Goal: Information Seeking & Learning: Learn about a topic

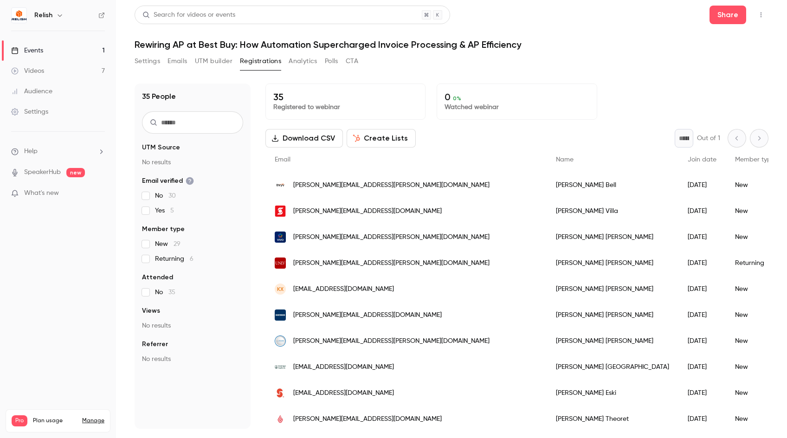
click at [427, 60] on div "Settings Emails UTM builder Registrations Analytics Polls CTA" at bounding box center [451, 63] width 634 height 19
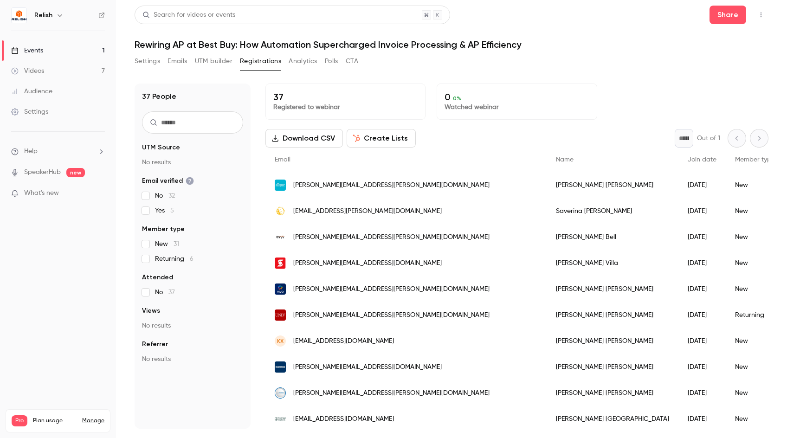
click at [611, 101] on div "37 Registered to webinar 0 0 % Watched webinar" at bounding box center [516, 101] width 503 height 36
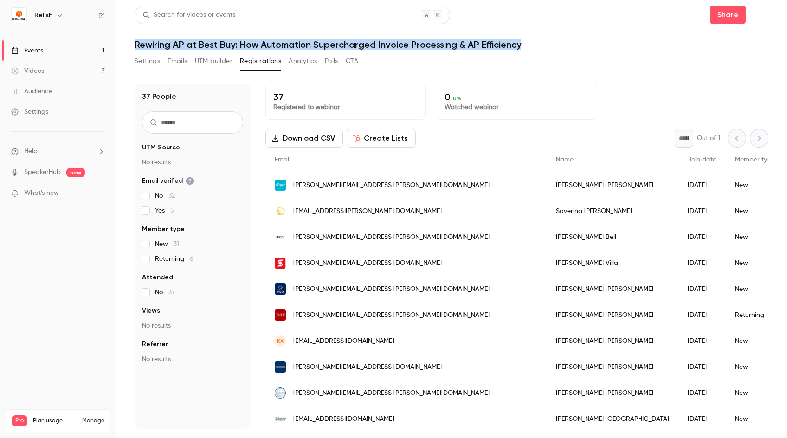
drag, startPoint x: 549, startPoint y: 45, endPoint x: 134, endPoint y: 47, distance: 415.6
click at [134, 47] on main "Search for videos or events Share Rewiring AP at Best Buy: How Automation Super…" at bounding box center [451, 219] width 671 height 438
drag, startPoint x: 134, startPoint y: 45, endPoint x: 536, endPoint y: 42, distance: 402.6
click at [536, 42] on main "Search for videos or events Share Rewiring AP at Best Buy: How Automation Super…" at bounding box center [451, 219] width 671 height 438
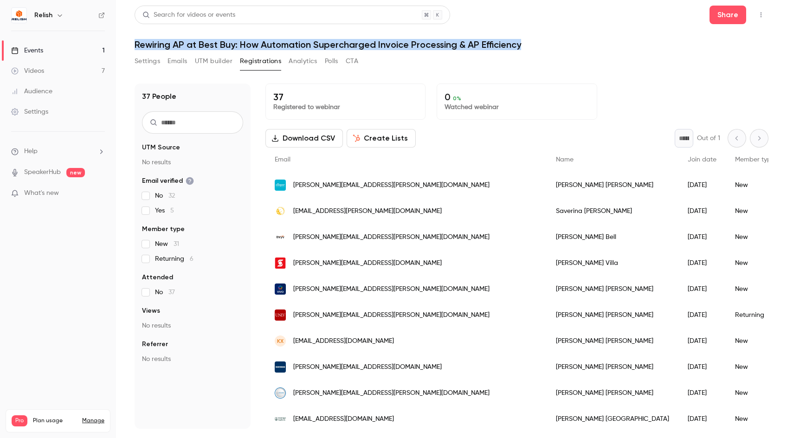
click at [534, 41] on h1 "Rewiring AP at Best Buy: How Automation Supercharged Invoice Processing & AP Ef…" at bounding box center [451, 44] width 634 height 11
drag, startPoint x: 531, startPoint y: 45, endPoint x: 132, endPoint y: 48, distance: 399.3
click at [133, 48] on main "Search for videos or events Share Rewiring AP at Best Buy: How Automation Super…" at bounding box center [451, 219] width 671 height 438
click at [132, 48] on main "Search for videos or events Share Rewiring AP at Best Buy: How Automation Super…" at bounding box center [451, 219] width 671 height 438
drag, startPoint x: 141, startPoint y: 47, endPoint x: 443, endPoint y: 57, distance: 303.0
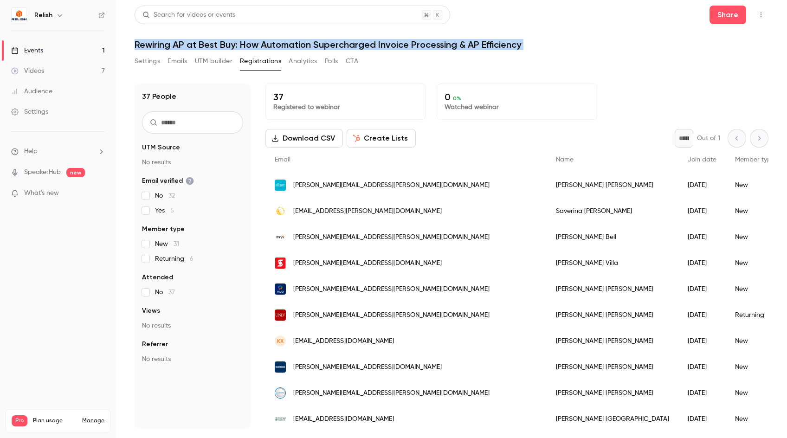
click at [443, 57] on main "Search for videos or events Share Rewiring AP at Best Buy: How Automation Super…" at bounding box center [451, 219] width 671 height 438
click at [529, 43] on h1 "Rewiring AP at Best Buy: How Automation Supercharged Invoice Processing & AP Ef…" at bounding box center [451, 44] width 634 height 11
drag, startPoint x: 531, startPoint y: 45, endPoint x: 127, endPoint y: 47, distance: 404.0
click at [127, 47] on main "Search for videos or events Share Rewiring AP at Best Buy: How Automation Super…" at bounding box center [451, 219] width 671 height 438
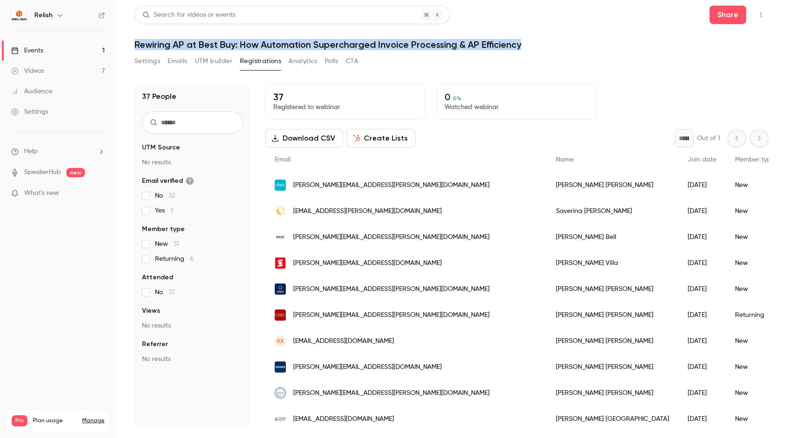
drag, startPoint x: 128, startPoint y: 45, endPoint x: 520, endPoint y: 45, distance: 391.9
click at [520, 45] on main "Search for videos or events Share Rewiring AP at Best Buy: How Automation Super…" at bounding box center [451, 219] width 671 height 438
click at [520, 45] on h1 "Rewiring AP at Best Buy: How Automation Supercharged Invoice Processing & AP Ef…" at bounding box center [451, 44] width 634 height 11
drag, startPoint x: 520, startPoint y: 45, endPoint x: 129, endPoint y: 50, distance: 391.0
click at [129, 50] on main "Search for videos or events Share Rewiring AP at Best Buy: How Automation Super…" at bounding box center [451, 219] width 671 height 438
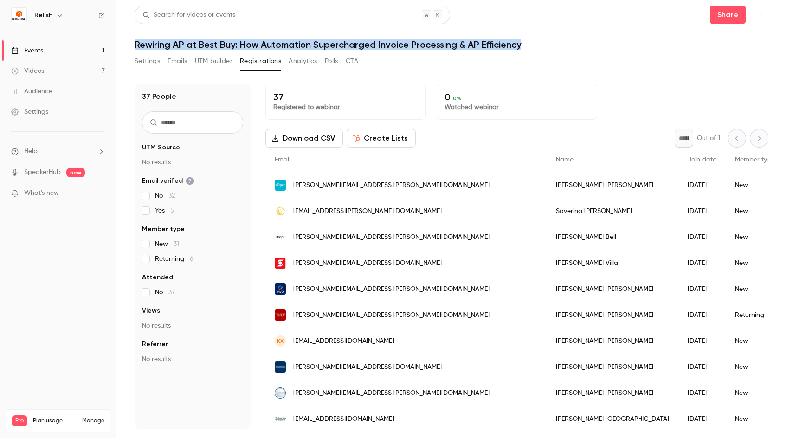
click at [129, 45] on main "Search for videos or events Share Rewiring AP at Best Buy: How Automation Super…" at bounding box center [451, 219] width 671 height 438
click at [131, 45] on main "Search for videos or events Share Rewiring AP at Best Buy: How Automation Super…" at bounding box center [451, 219] width 671 height 438
drag, startPoint x: 134, startPoint y: 43, endPoint x: 570, endPoint y: 51, distance: 435.1
click at [570, 51] on div "Search for videos or events Share Rewiring AP at Best Buy: How Automation Super…" at bounding box center [451, 217] width 634 height 423
click at [554, 42] on h1 "Rewiring AP at Best Buy: How Automation Supercharged Invoice Processing & AP Ef…" at bounding box center [451, 44] width 634 height 11
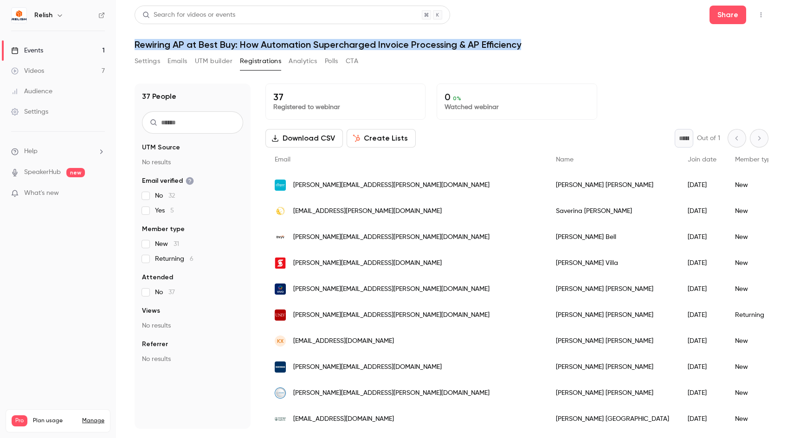
click at [534, 43] on h1 "Rewiring AP at Best Buy: How Automation Supercharged Invoice Processing & AP Ef…" at bounding box center [451, 44] width 634 height 11
drag, startPoint x: 534, startPoint y: 43, endPoint x: 136, endPoint y: 50, distance: 397.5
click at [135, 48] on h1 "Rewiring AP at Best Buy: How Automation Supercharged Invoice Processing & AP Ef…" at bounding box center [451, 44] width 634 height 11
click at [136, 50] on div "Search for videos or events Share Rewiring AP at Best Buy: How Automation Super…" at bounding box center [451, 217] width 634 height 423
drag, startPoint x: 137, startPoint y: 44, endPoint x: 553, endPoint y: 49, distance: 416.0
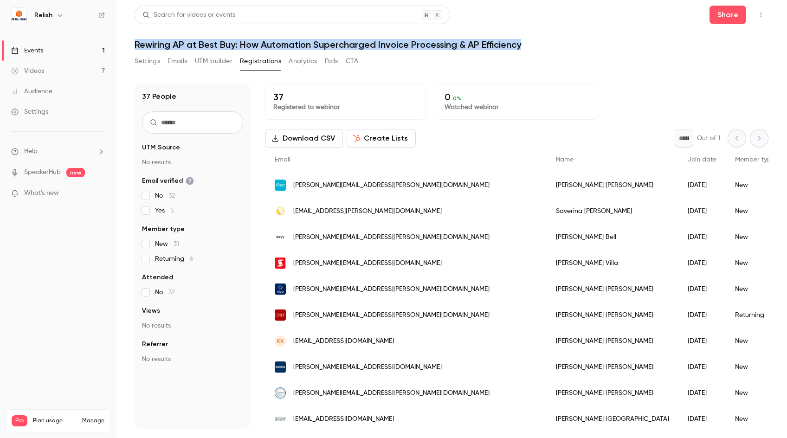
click at [553, 49] on h1 "Rewiring AP at Best Buy: How Automation Supercharged Invoice Processing & AP Ef…" at bounding box center [451, 44] width 634 height 11
click at [534, 45] on h1 "Rewiring AP at Best Buy: How Automation Supercharged Invoice Processing & AP Ef…" at bounding box center [451, 44] width 634 height 11
drag, startPoint x: 507, startPoint y: 45, endPoint x: 132, endPoint y: 46, distance: 375.2
click at [132, 46] on main "Search for videos or events Share Rewiring AP at Best Buy: How Automation Super…" at bounding box center [451, 219] width 671 height 438
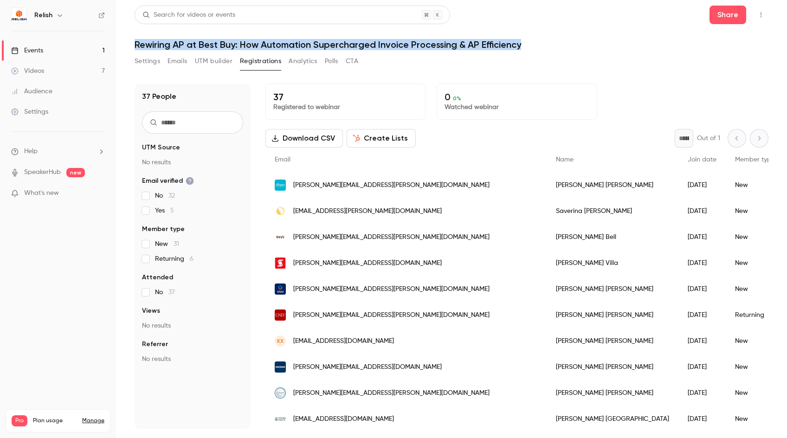
drag, startPoint x: 133, startPoint y: 46, endPoint x: 530, endPoint y: 45, distance: 397.0
click at [530, 45] on main "Search for videos or events Share Rewiring AP at Best Buy: How Automation Super…" at bounding box center [451, 219] width 671 height 438
click at [530, 45] on h1 "Rewiring AP at Best Buy: How Automation Supercharged Invoice Processing & AP Ef…" at bounding box center [451, 44] width 634 height 11
drag, startPoint x: 528, startPoint y: 45, endPoint x: 133, endPoint y: 46, distance: 395.6
click at [133, 45] on main "Search for videos or events Share Rewiring AP at Best Buy: How Automation Super…" at bounding box center [451, 219] width 671 height 438
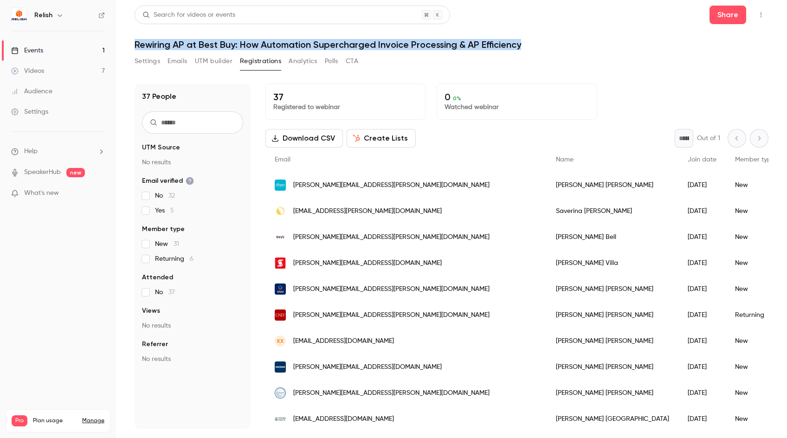
click at [133, 46] on main "Search for videos or events Share Rewiring AP at Best Buy: How Automation Super…" at bounding box center [451, 219] width 671 height 438
drag, startPoint x: 133, startPoint y: 46, endPoint x: 523, endPoint y: 45, distance: 390.5
click at [523, 45] on main "Search for videos or events Share Rewiring AP at Best Buy: How Automation Super…" at bounding box center [451, 219] width 671 height 438
click at [520, 45] on h1 "Rewiring AP at Best Buy: How Automation Supercharged Invoice Processing & AP Ef…" at bounding box center [451, 44] width 634 height 11
drag, startPoint x: 520, startPoint y: 45, endPoint x: 133, endPoint y: 44, distance: 386.8
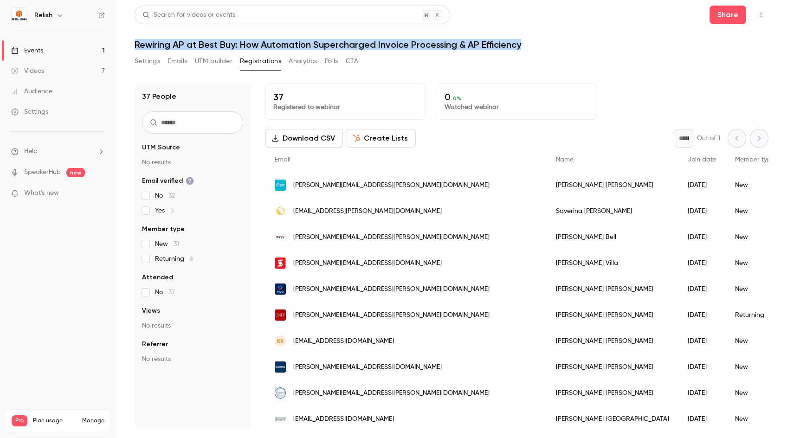
click at [133, 44] on main "Search for videos or events Share Rewiring AP at Best Buy: How Automation Super…" at bounding box center [451, 219] width 671 height 438
drag, startPoint x: 141, startPoint y: 46, endPoint x: 541, endPoint y: 43, distance: 400.3
click at [544, 42] on main "Search for videos or events Share Rewiring AP at Best Buy: How Automation Super…" at bounding box center [451, 219] width 671 height 438
click at [538, 44] on h1 "Rewiring AP at Best Buy: How Automation Supercharged Invoice Processing & AP Ef…" at bounding box center [451, 44] width 634 height 11
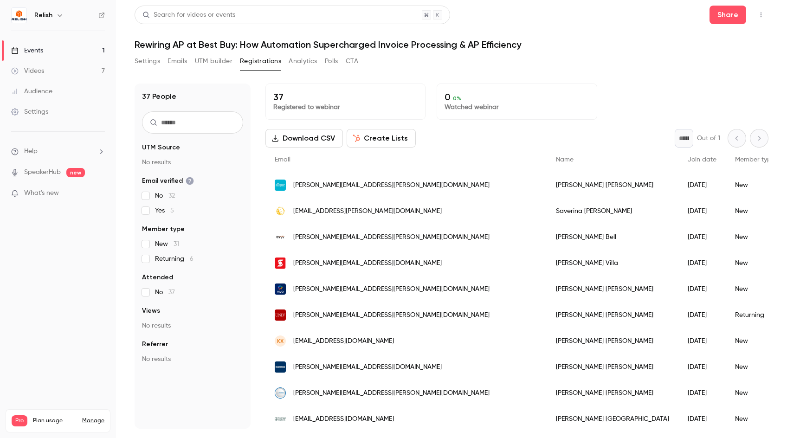
drag, startPoint x: 521, startPoint y: 46, endPoint x: 115, endPoint y: 57, distance: 406.0
click at [116, 58] on main "Search for videos or events Share Rewiring AP at Best Buy: How Automation Super…" at bounding box center [451, 219] width 671 height 438
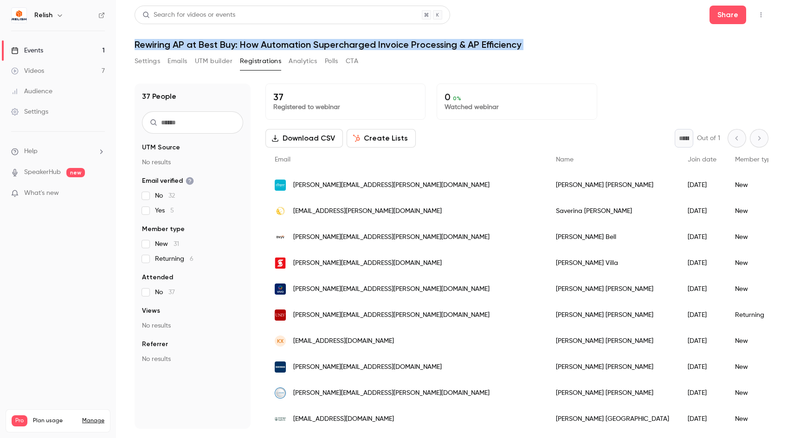
click at [131, 57] on main "Search for videos or events Share Rewiring AP at Best Buy: How Automation Super…" at bounding box center [451, 219] width 671 height 438
click at [134, 35] on main "Search for videos or events Share Rewiring AP at Best Buy: How Automation Super…" at bounding box center [451, 219] width 671 height 438
click at [134, 36] on main "Search for videos or events Share Rewiring AP at Best Buy: How Automation Super…" at bounding box center [451, 219] width 671 height 438
drag, startPoint x: 133, startPoint y: 41, endPoint x: 408, endPoint y: 71, distance: 276.2
click at [408, 71] on main "Search for videos or events Share Rewiring AP at Best Buy: How Automation Super…" at bounding box center [451, 219] width 671 height 438
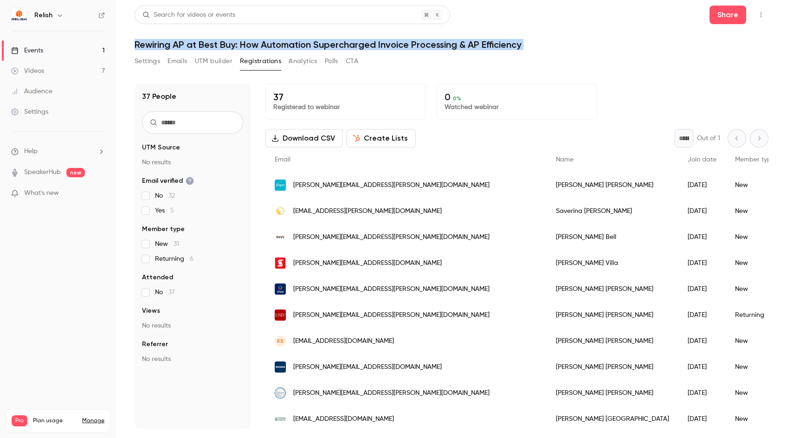
click at [536, 44] on h1 "Rewiring AP at Best Buy: How Automation Supercharged Invoice Processing & AP Ef…" at bounding box center [451, 44] width 634 height 11
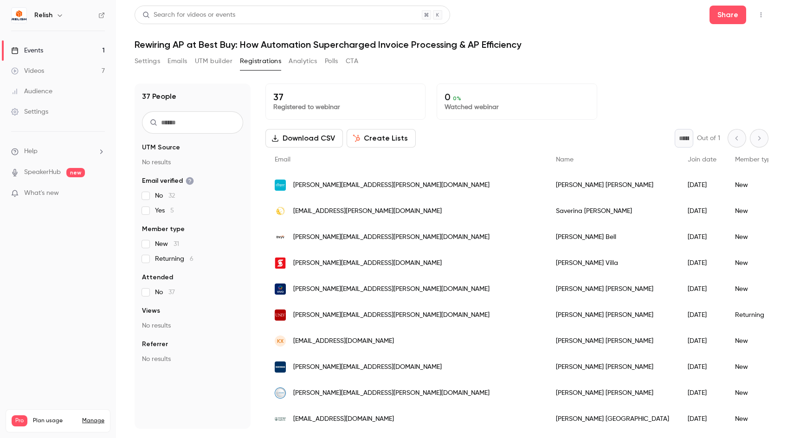
click at [526, 47] on h1 "Rewiring AP at Best Buy: How Automation Supercharged Invoice Processing & AP Ef…" at bounding box center [451, 44] width 634 height 11
